Goal: Navigation & Orientation: Find specific page/section

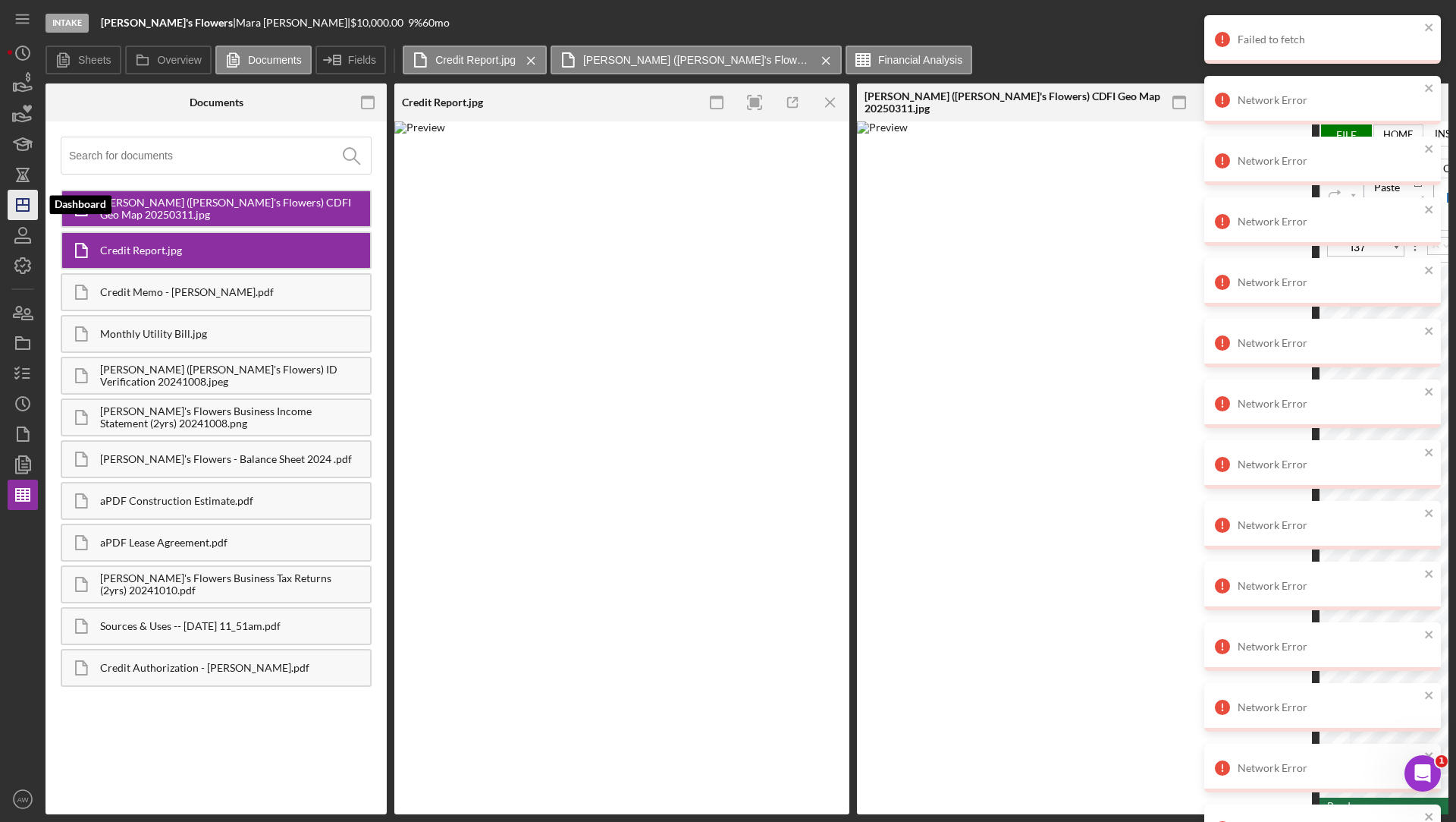
click at [21, 209] on icon "Icon/Dashboard" at bounding box center [23, 205] width 38 height 38
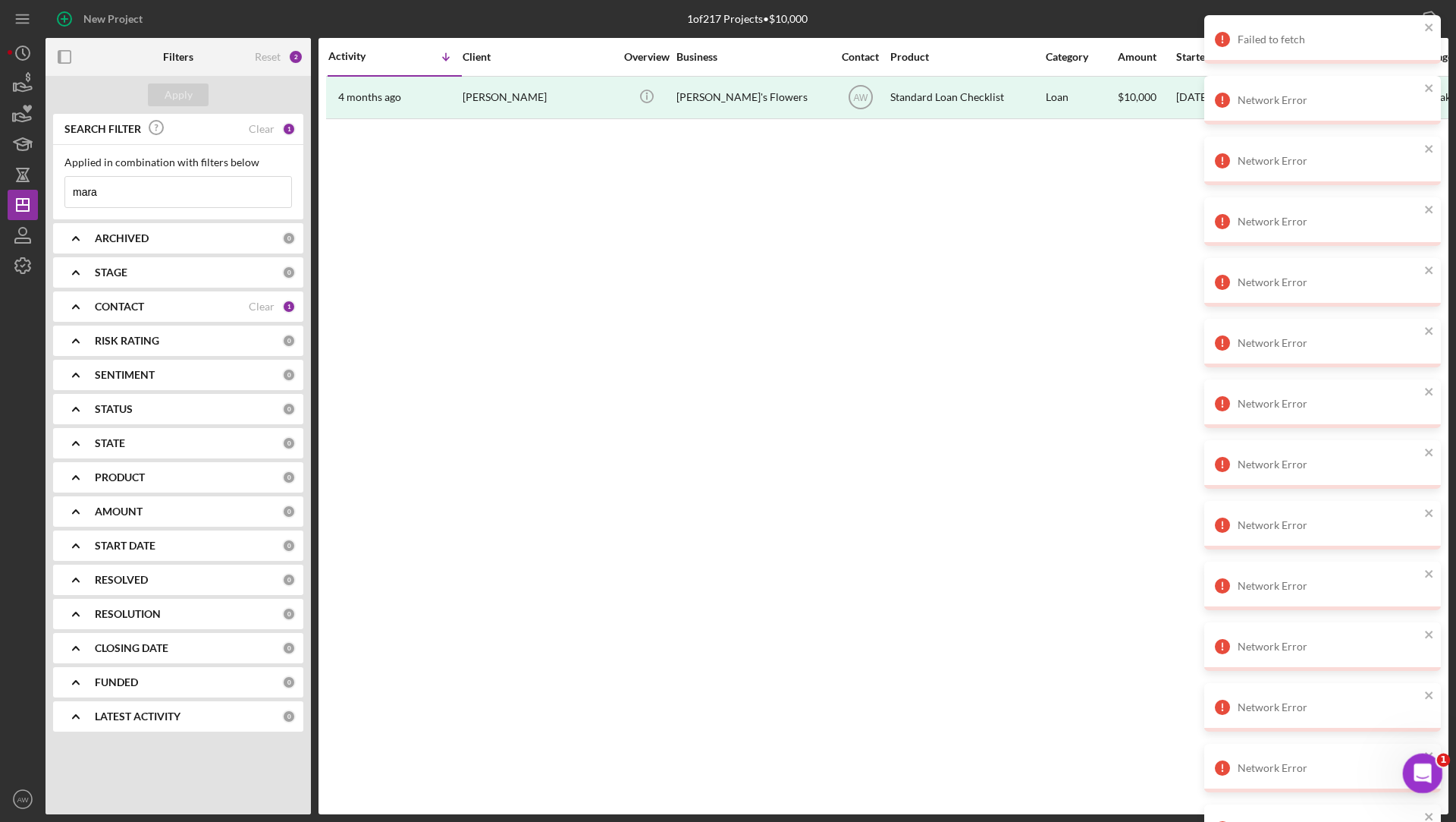
click at [1433, 764] on div "Open Intercom Messenger" at bounding box center [1421, 771] width 50 height 50
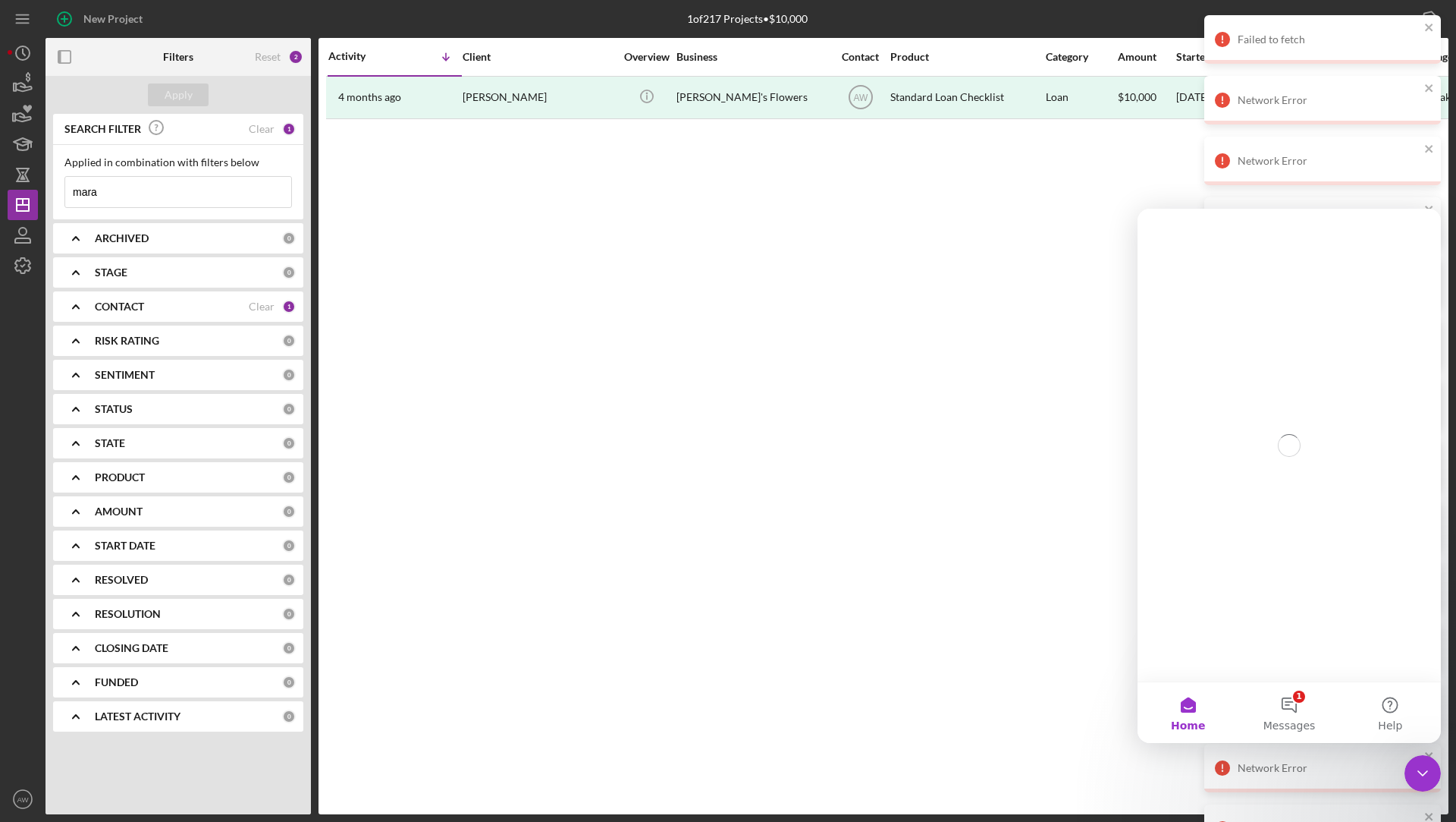
click at [972, 418] on div "Activity Icon/Table Sort Arrow Client Overview Business Contact Product Categor…" at bounding box center [884, 426] width 1130 height 776
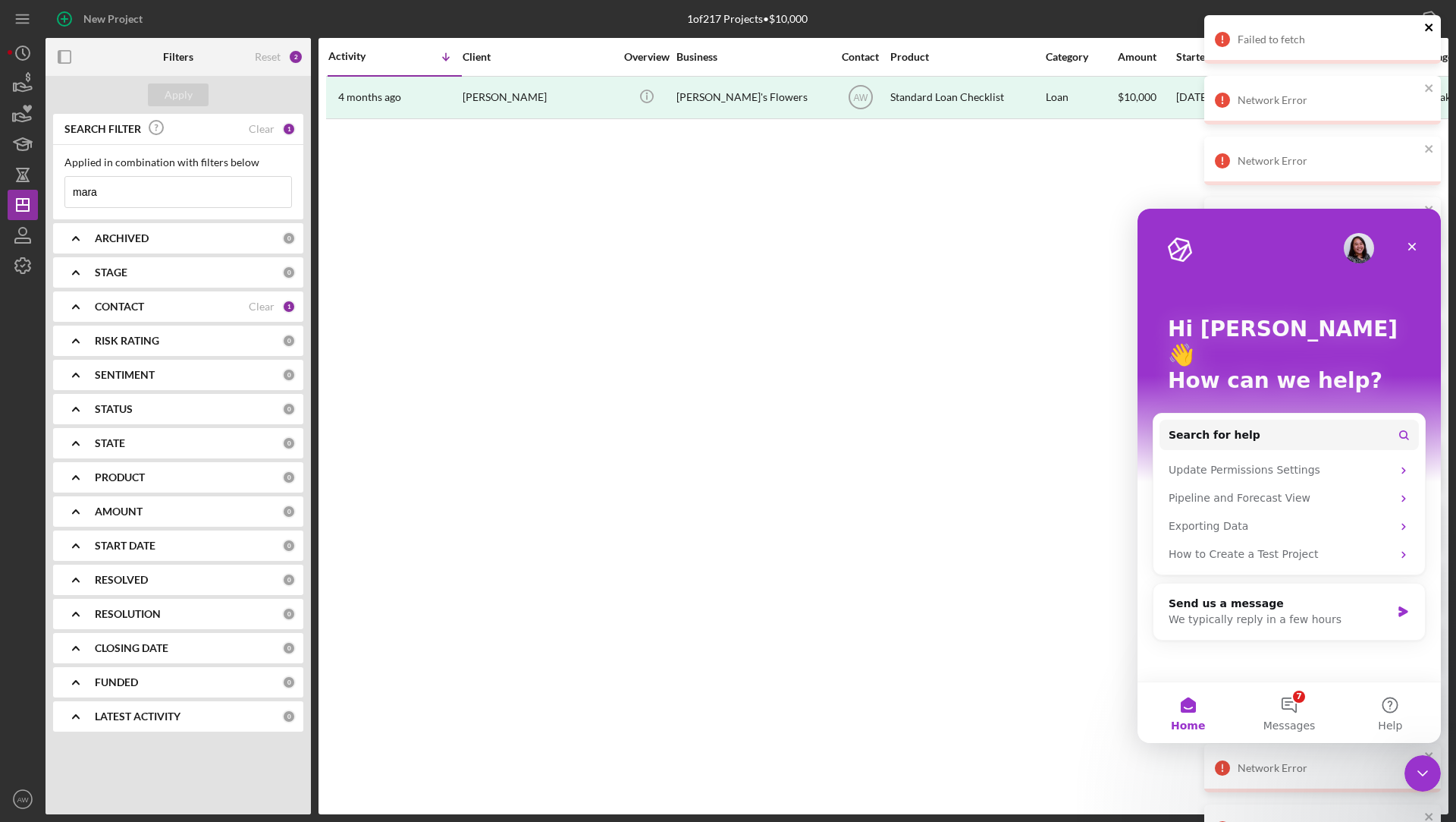
click at [1429, 30] on icon "close" at bounding box center [1430, 27] width 11 height 12
click at [1430, 27] on icon "close" at bounding box center [1430, 27] width 11 height 12
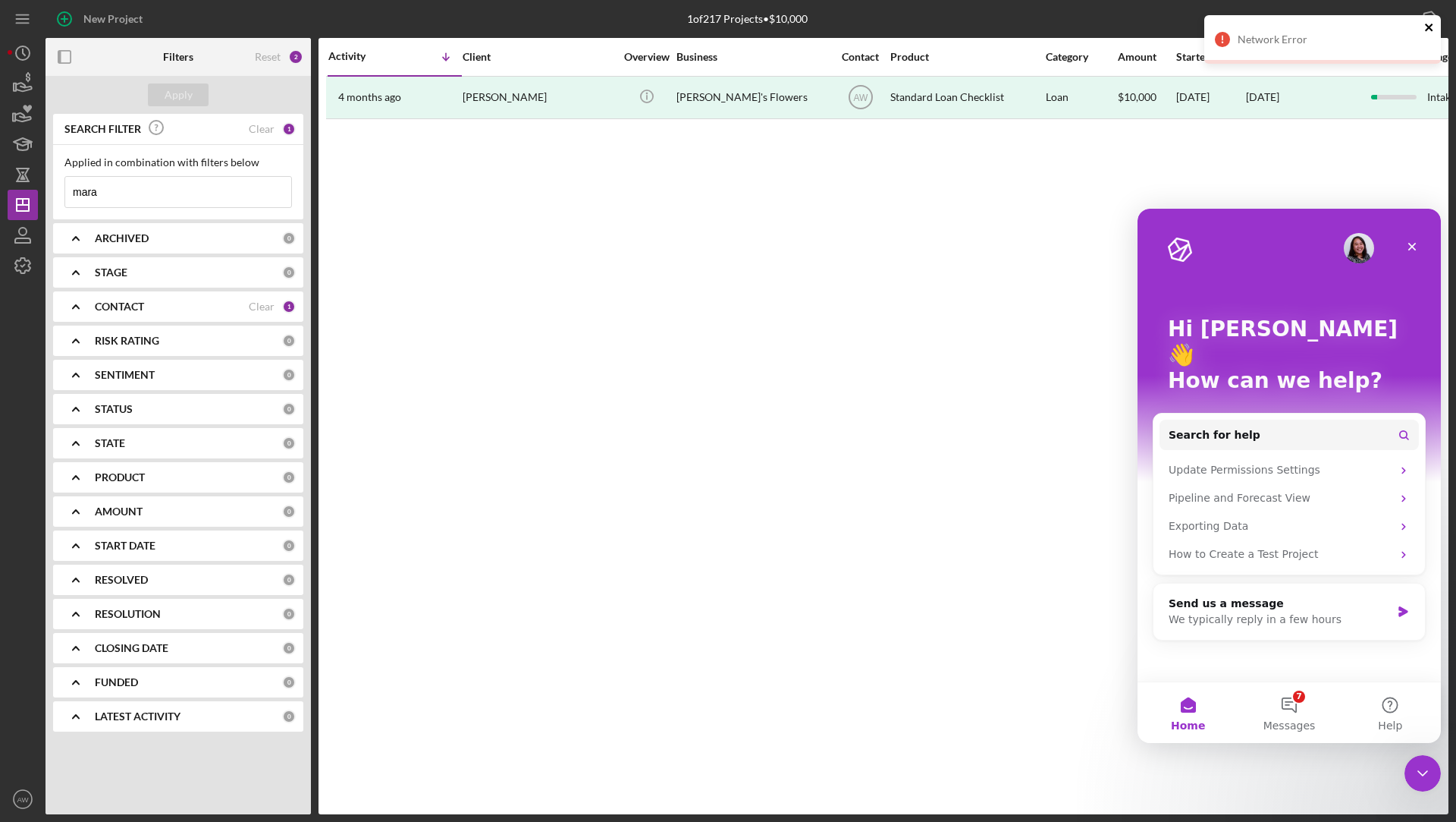
click at [1429, 33] on icon "close" at bounding box center [1430, 27] width 11 height 12
click at [1408, 252] on icon "Close" at bounding box center [1413, 247] width 12 height 12
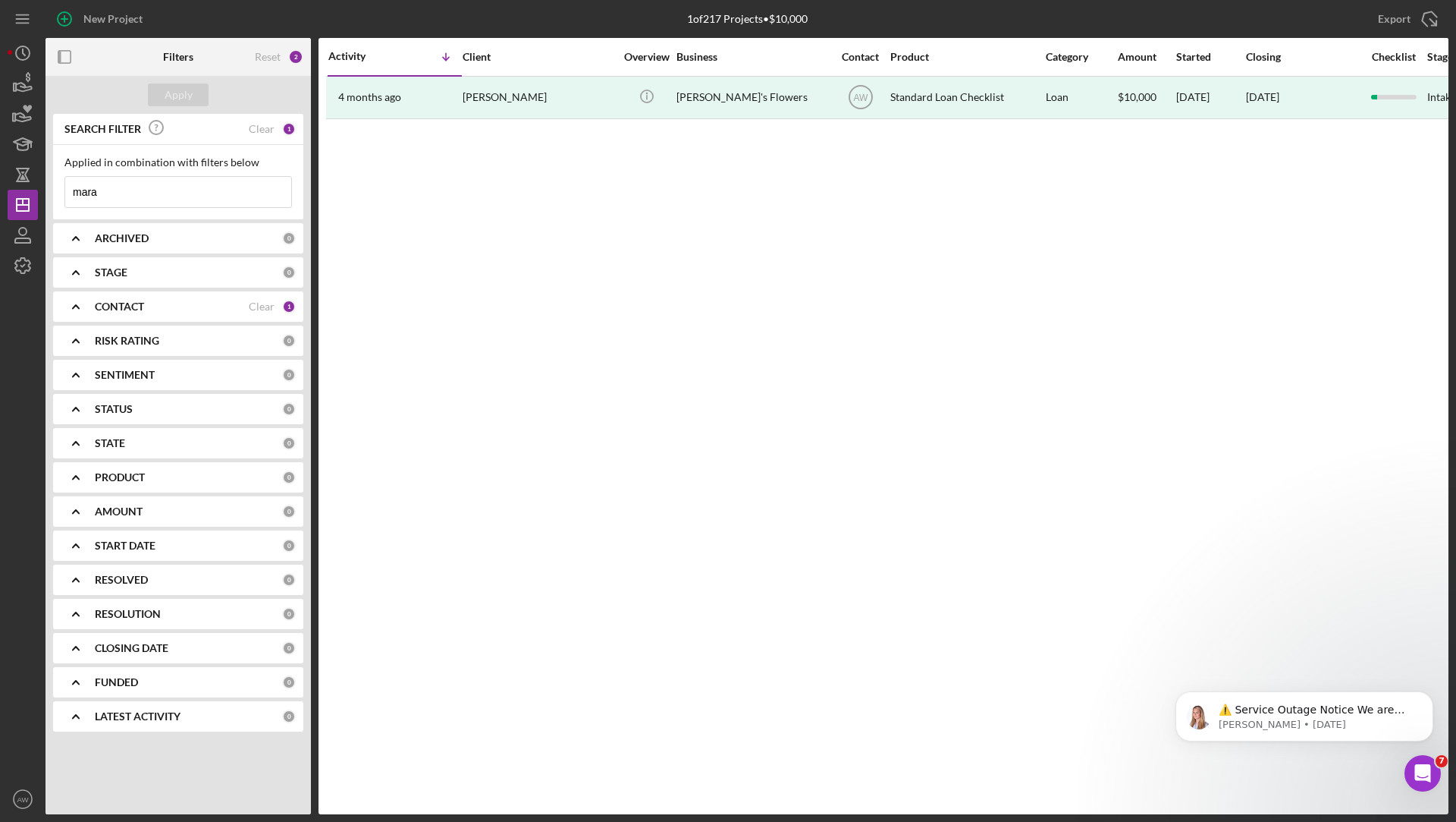
scroll to position [0, 683]
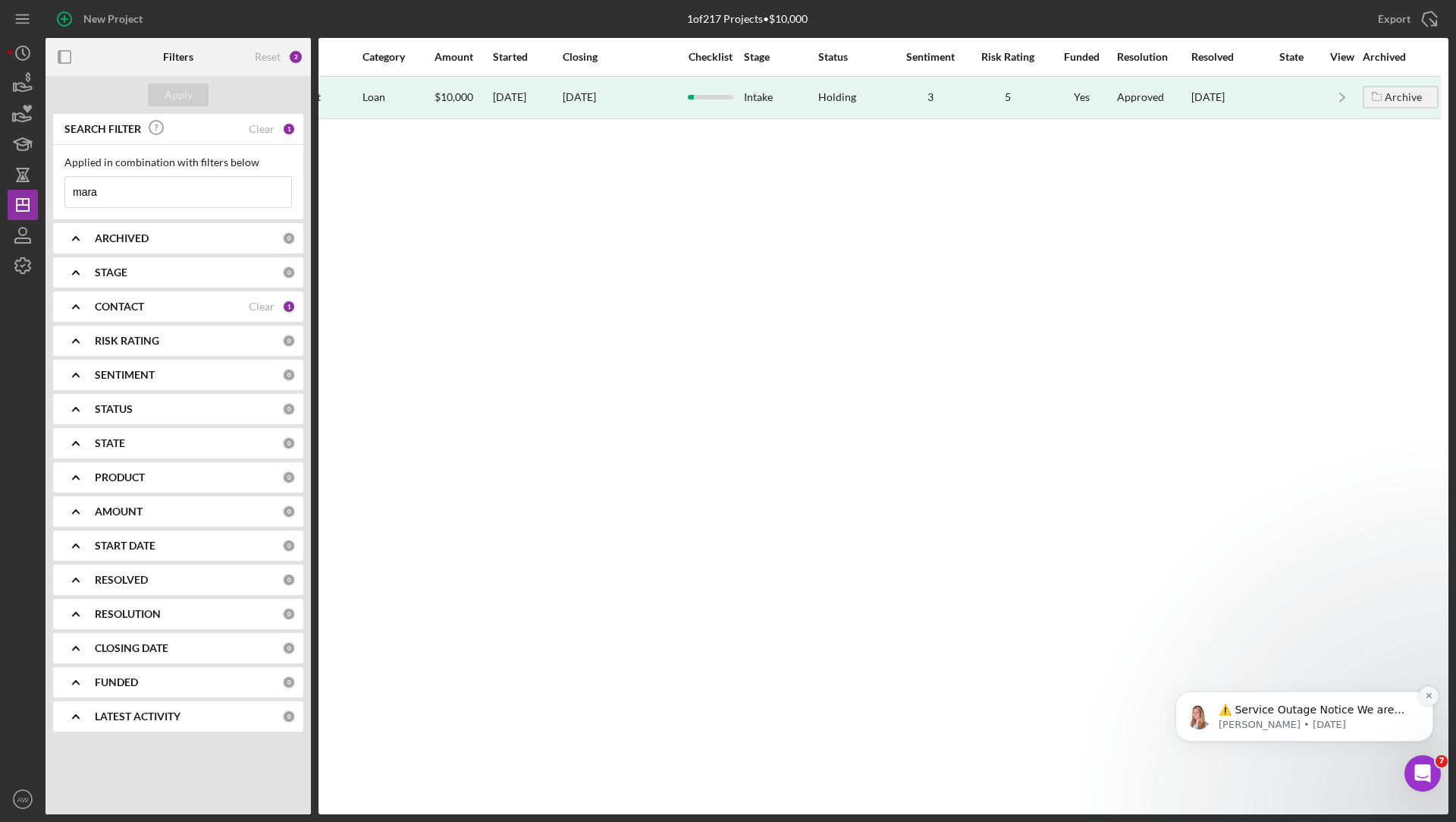
click at [1431, 695] on icon "Dismiss notification" at bounding box center [1429, 695] width 8 height 8
